Goal: Entertainment & Leisure: Consume media (video, audio)

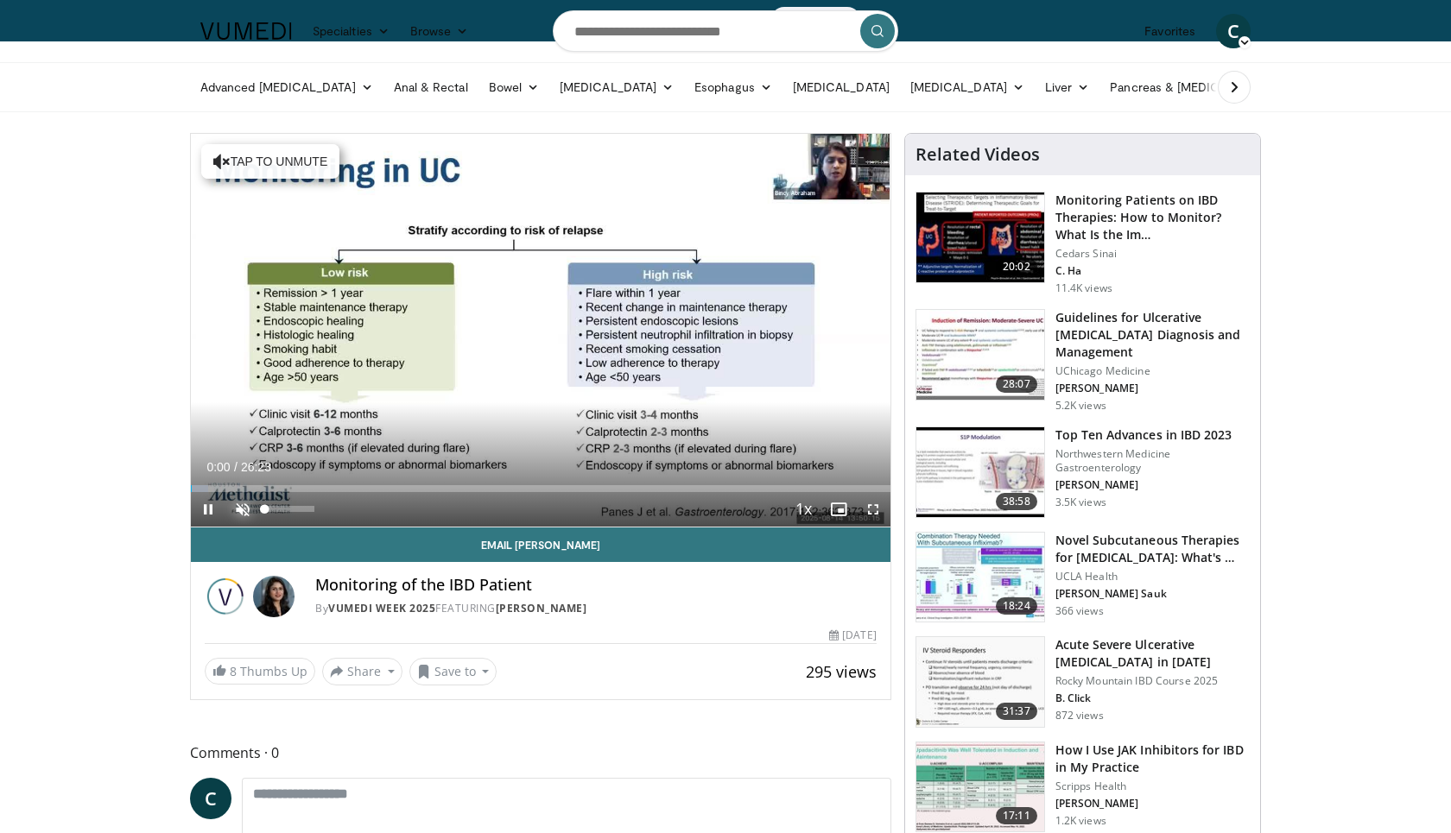
click at [233, 508] on span "Video Player" at bounding box center [242, 509] width 35 height 35
click at [876, 509] on span "Video Player" at bounding box center [873, 509] width 35 height 35
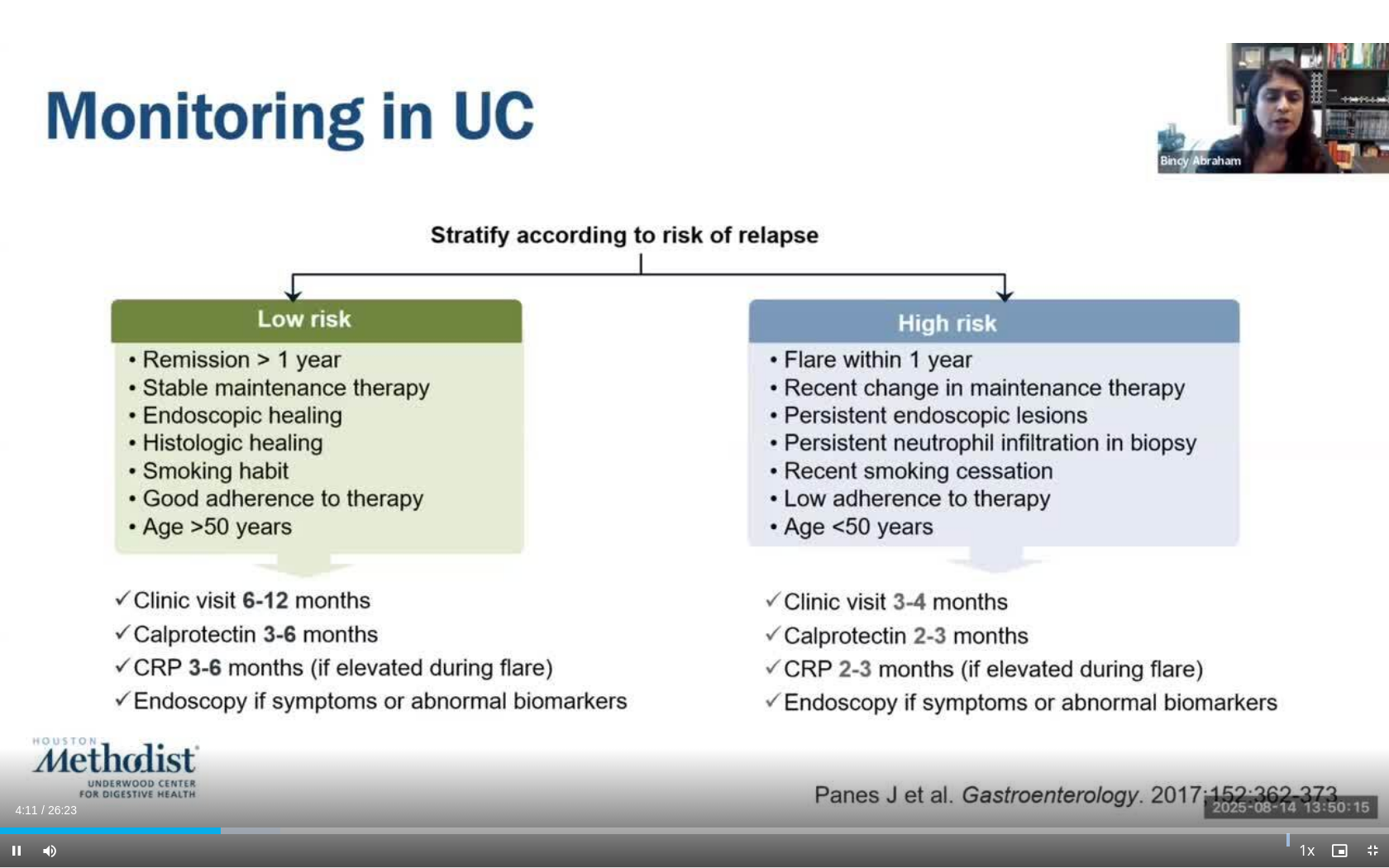
drag, startPoint x: 515, startPoint y: 670, endPoint x: 252, endPoint y: 838, distance: 312.1
click at [256, 796] on video-js "**********" at bounding box center [694, 434] width 1389 height 868
click at [19, 796] on span "Video Player" at bounding box center [16, 850] width 34 height 33
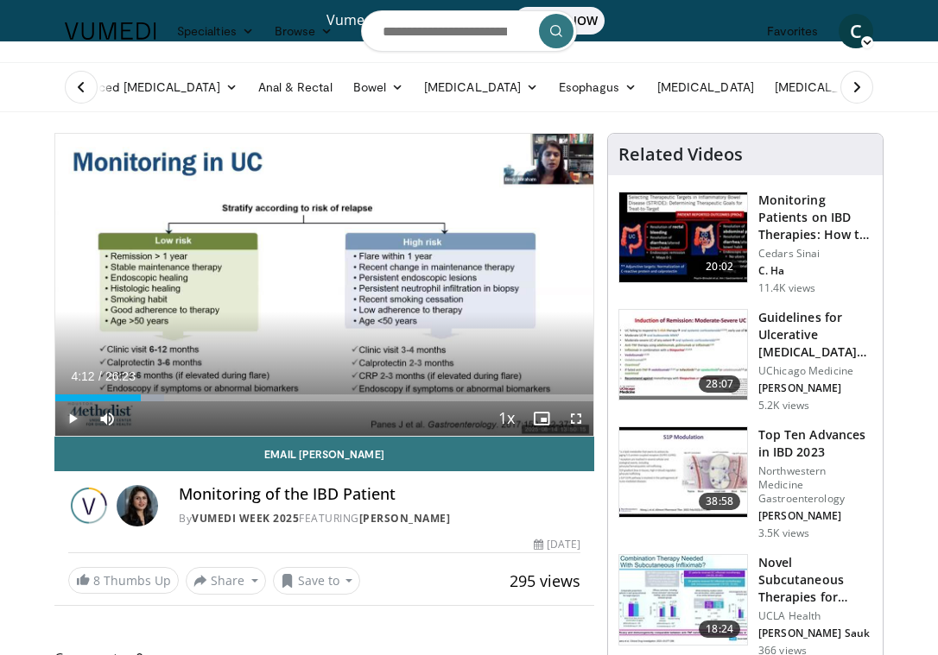
click at [75, 419] on span "Video Player" at bounding box center [72, 419] width 35 height 35
click at [579, 424] on span "Video Player" at bounding box center [576, 419] width 35 height 35
click at [75, 420] on span "Video Player" at bounding box center [72, 419] width 35 height 35
click at [76, 421] on span "Video Player" at bounding box center [72, 419] width 35 height 35
